Goal: Navigation & Orientation: Go to known website

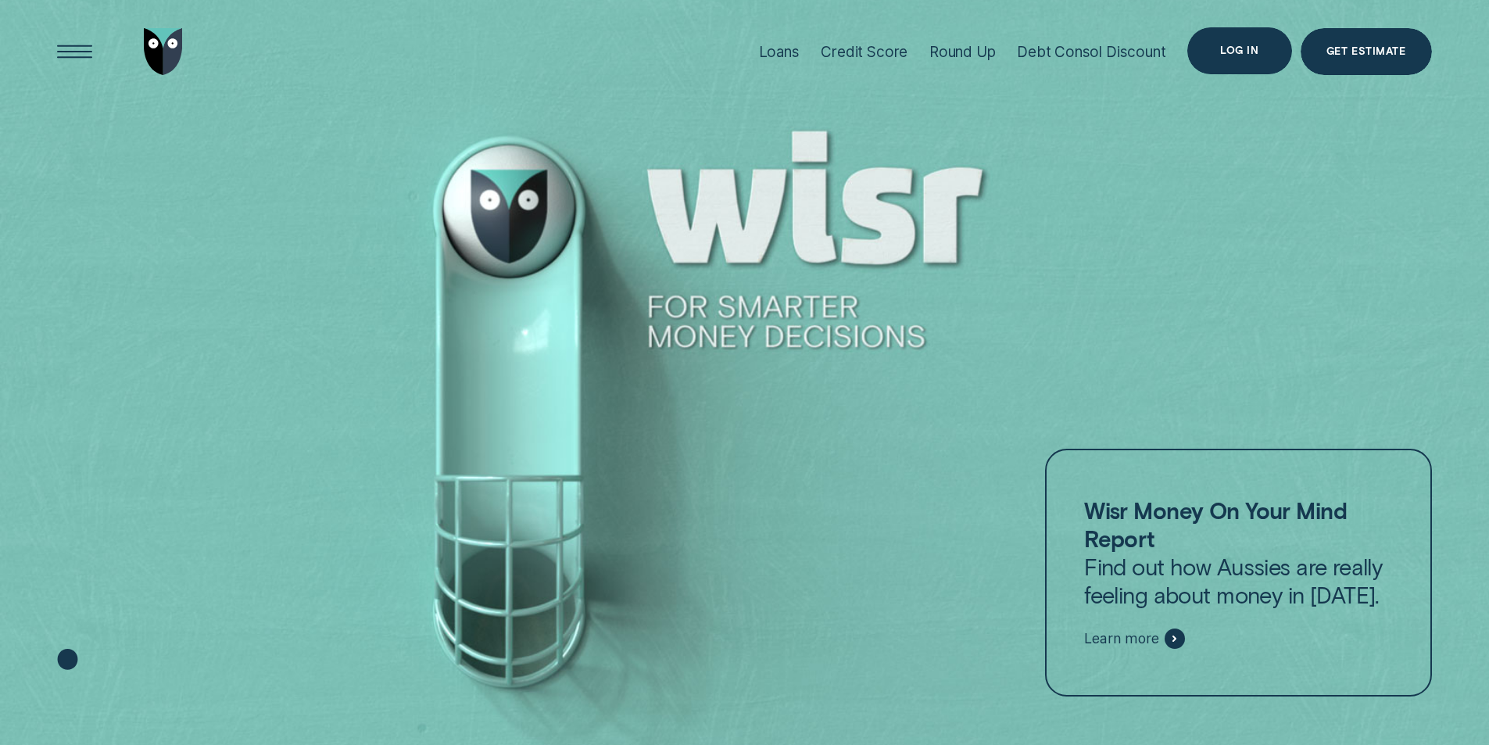
click at [1251, 51] on div "Log in" at bounding box center [1239, 50] width 38 height 9
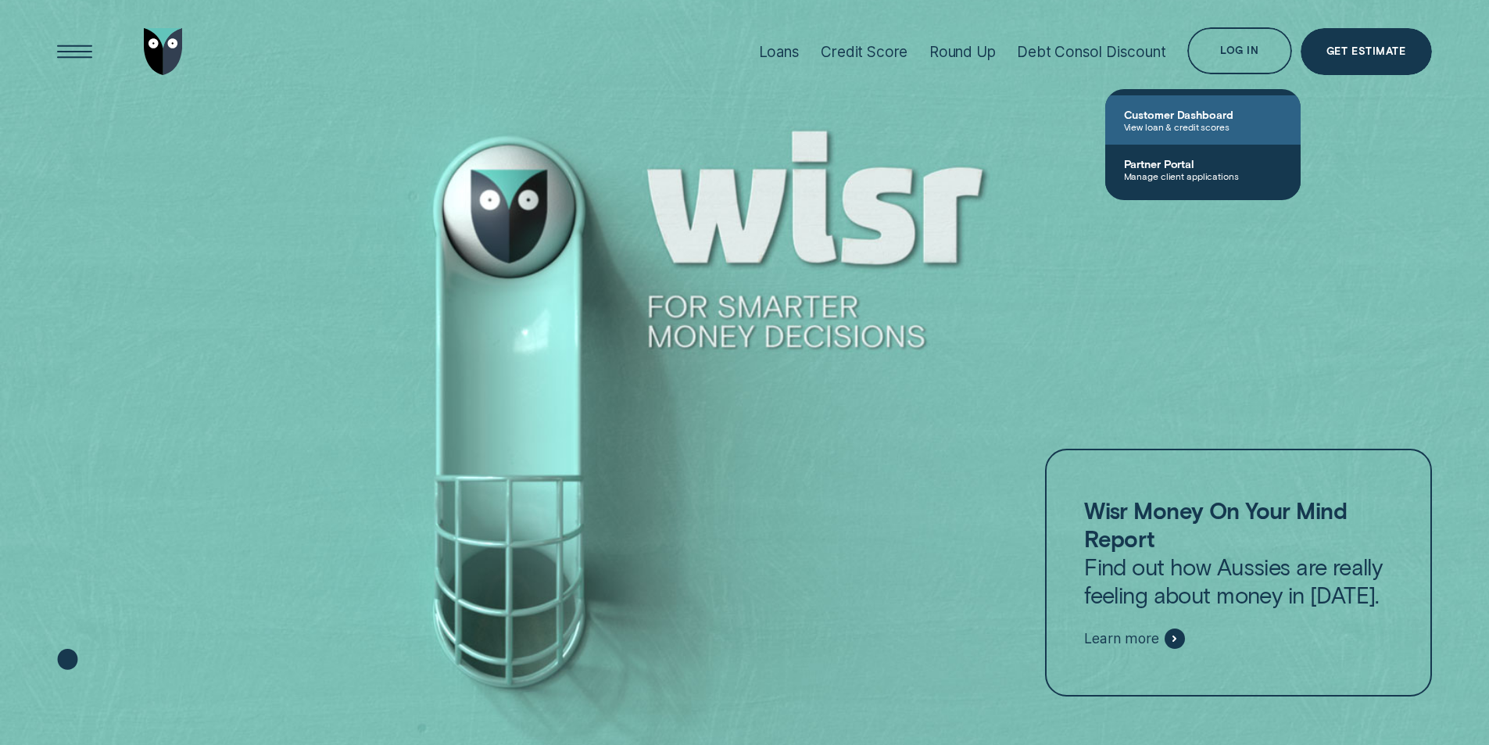
click at [1192, 124] on span "View loan & credit scores" at bounding box center [1203, 126] width 158 height 11
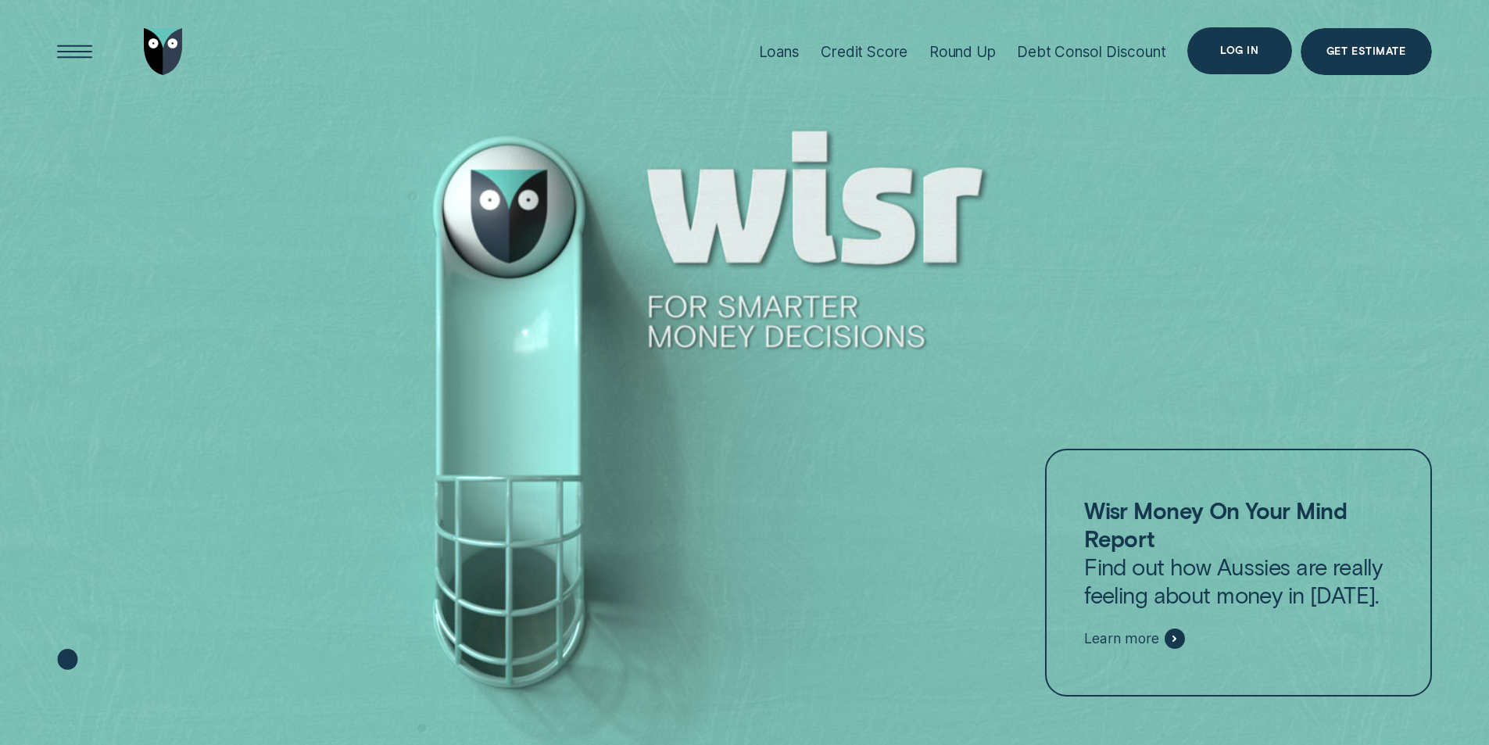
click at [1237, 49] on div "Log in" at bounding box center [1239, 50] width 38 height 9
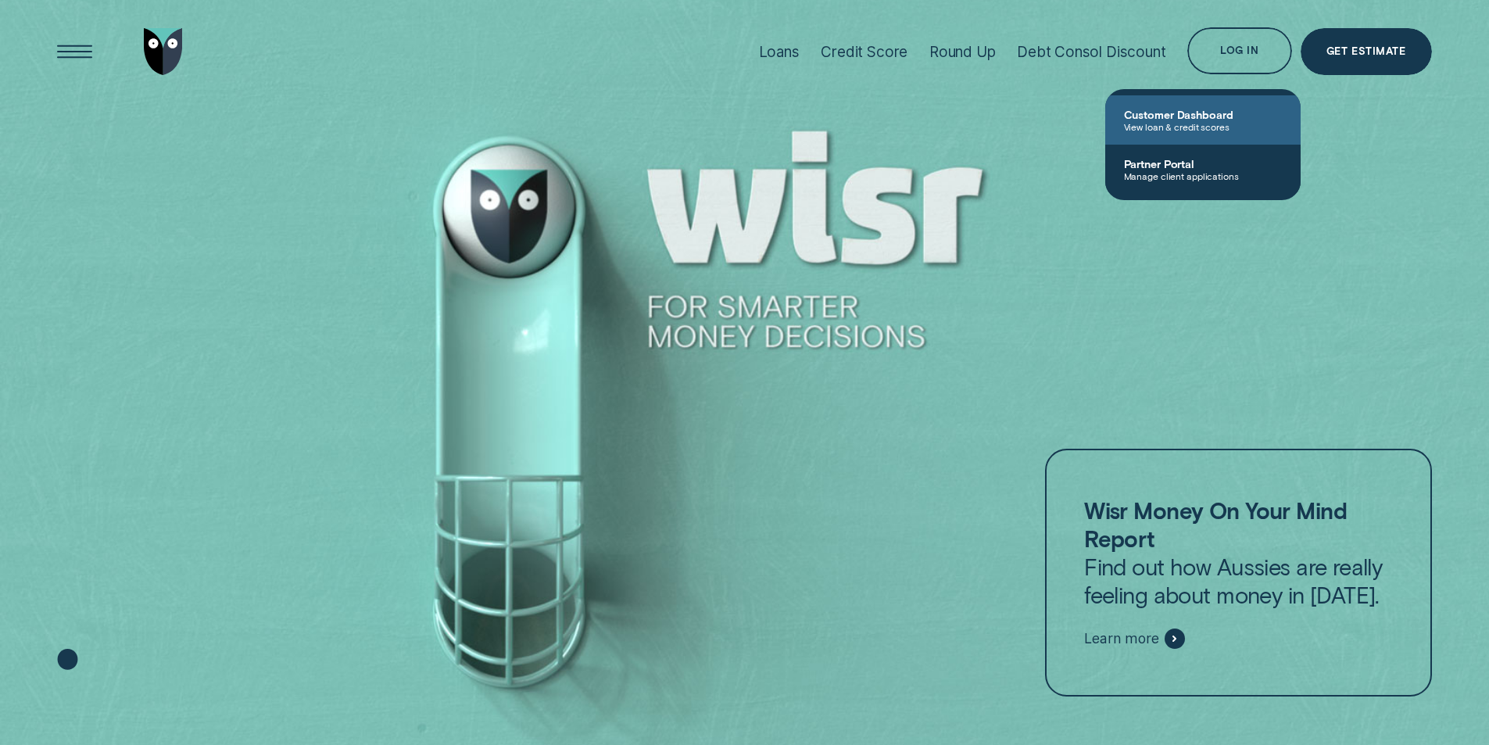
click at [1204, 116] on span "Customer Dashboard" at bounding box center [1203, 114] width 158 height 13
